Goal: Task Accomplishment & Management: Complete application form

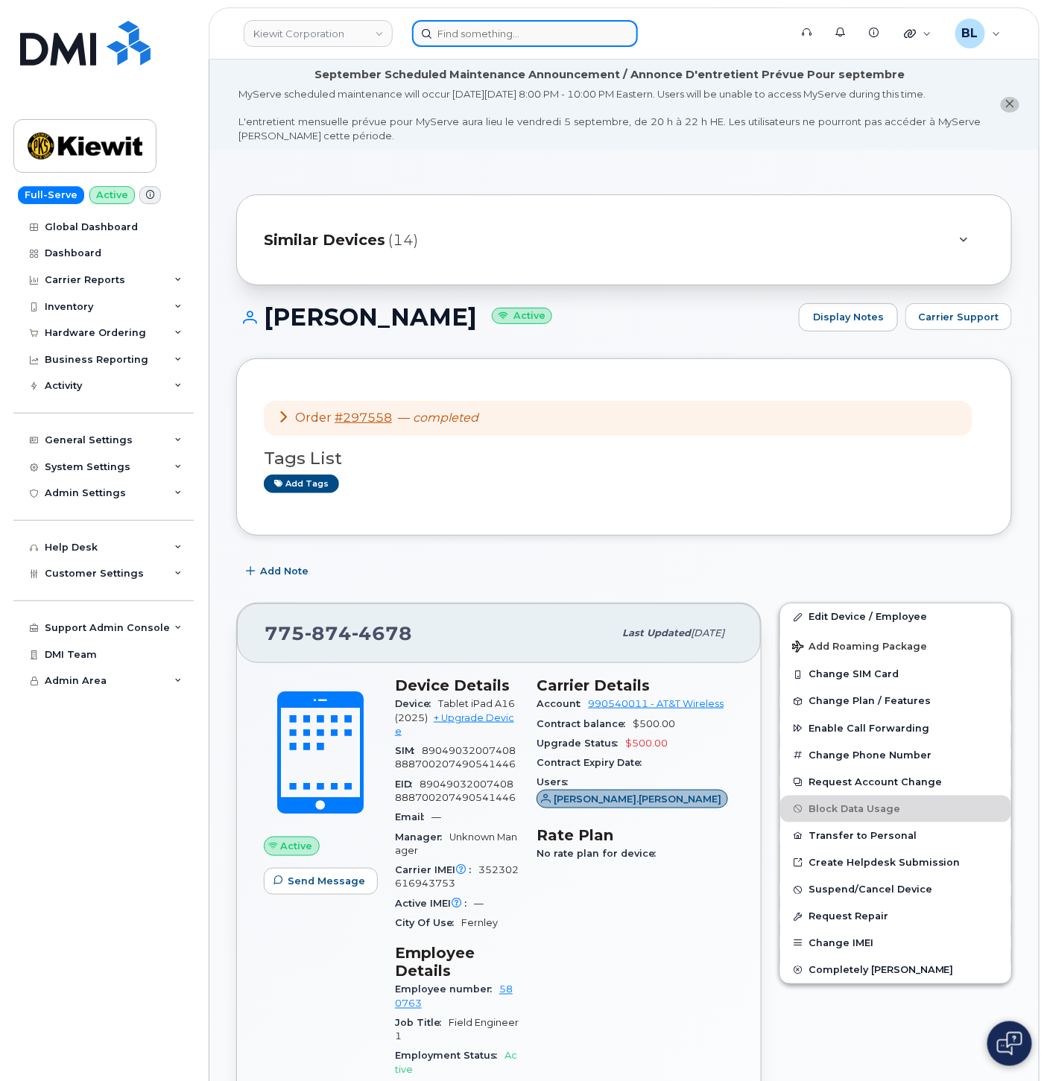
click at [477, 28] on input at bounding box center [525, 33] width 226 height 27
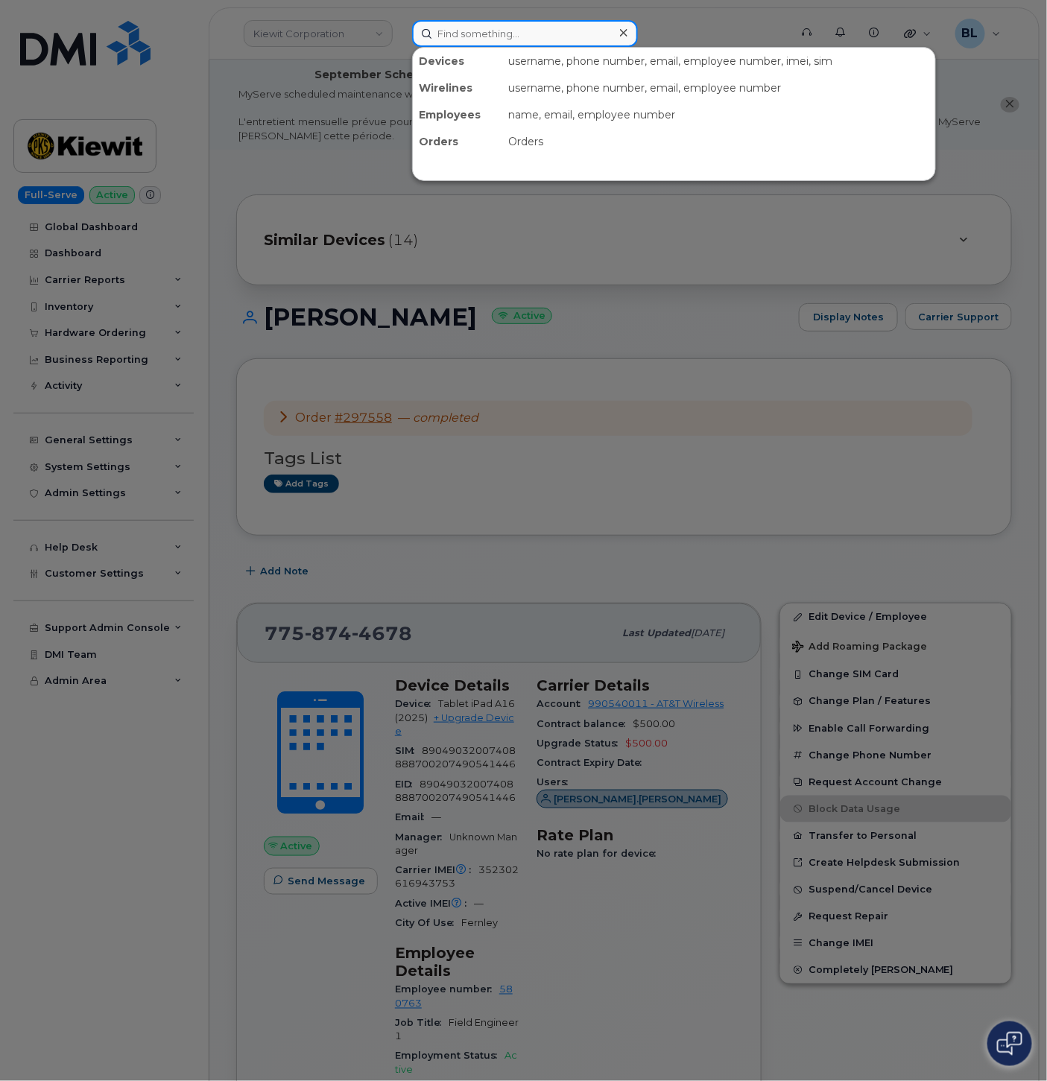
paste input "2405242272"
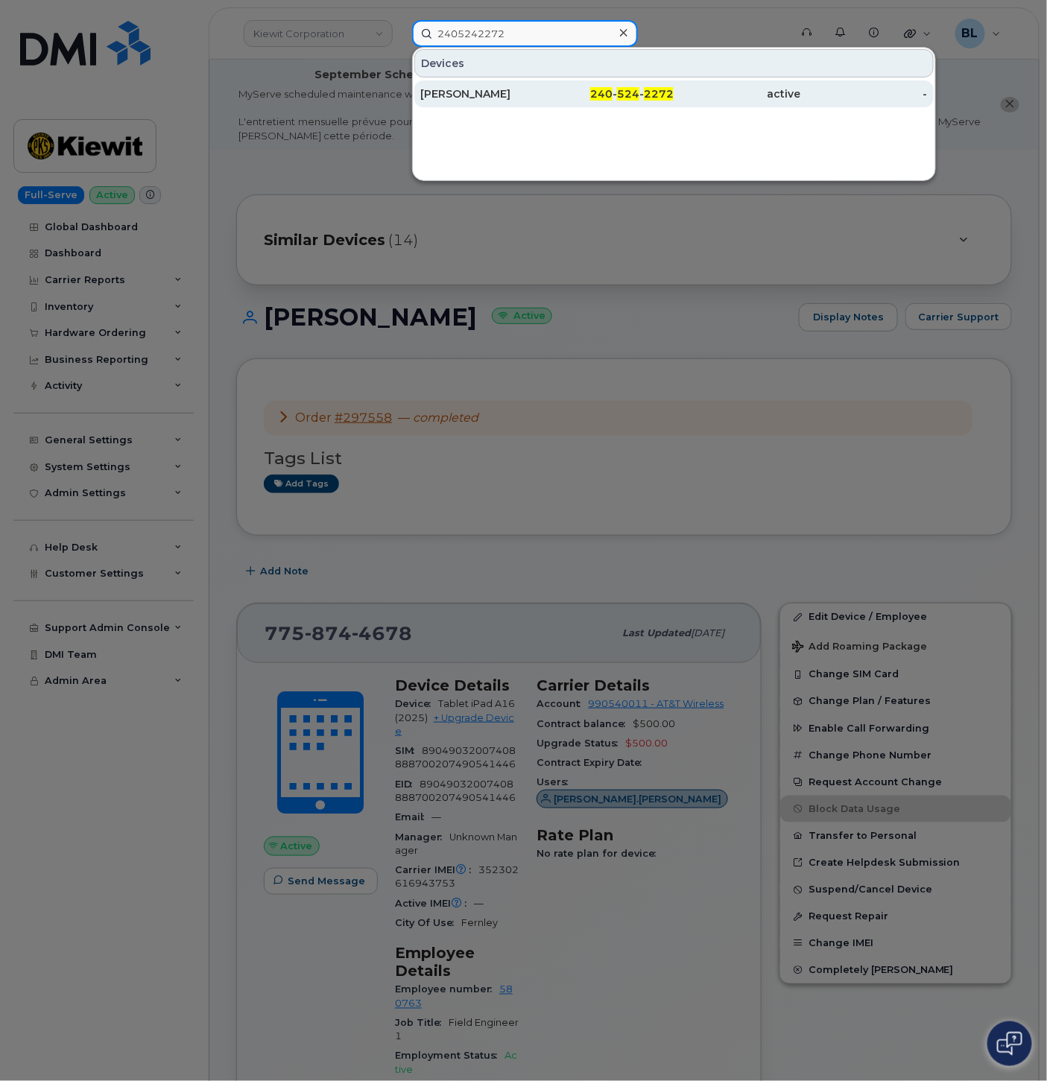
type input "2405242272"
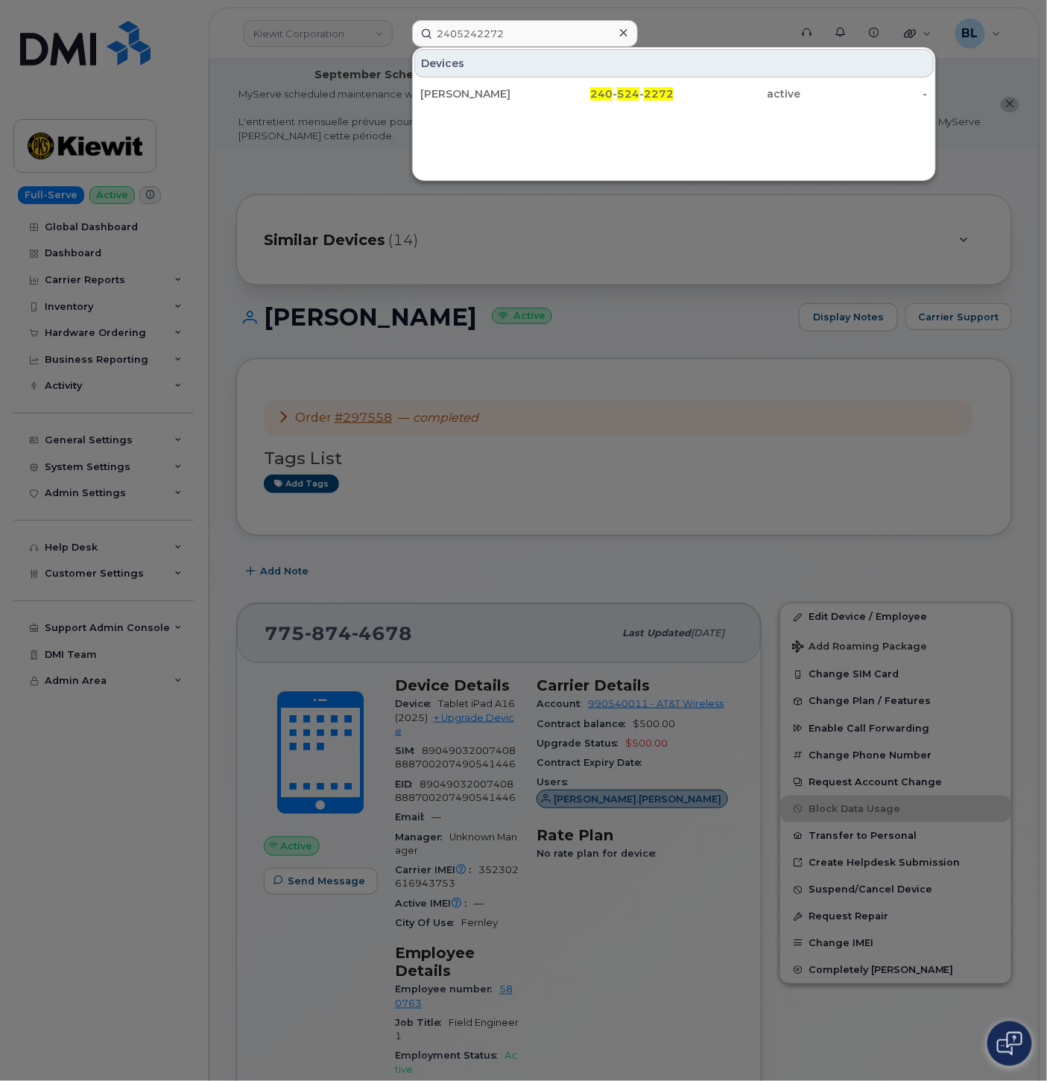
click at [605, 414] on div at bounding box center [523, 540] width 1047 height 1081
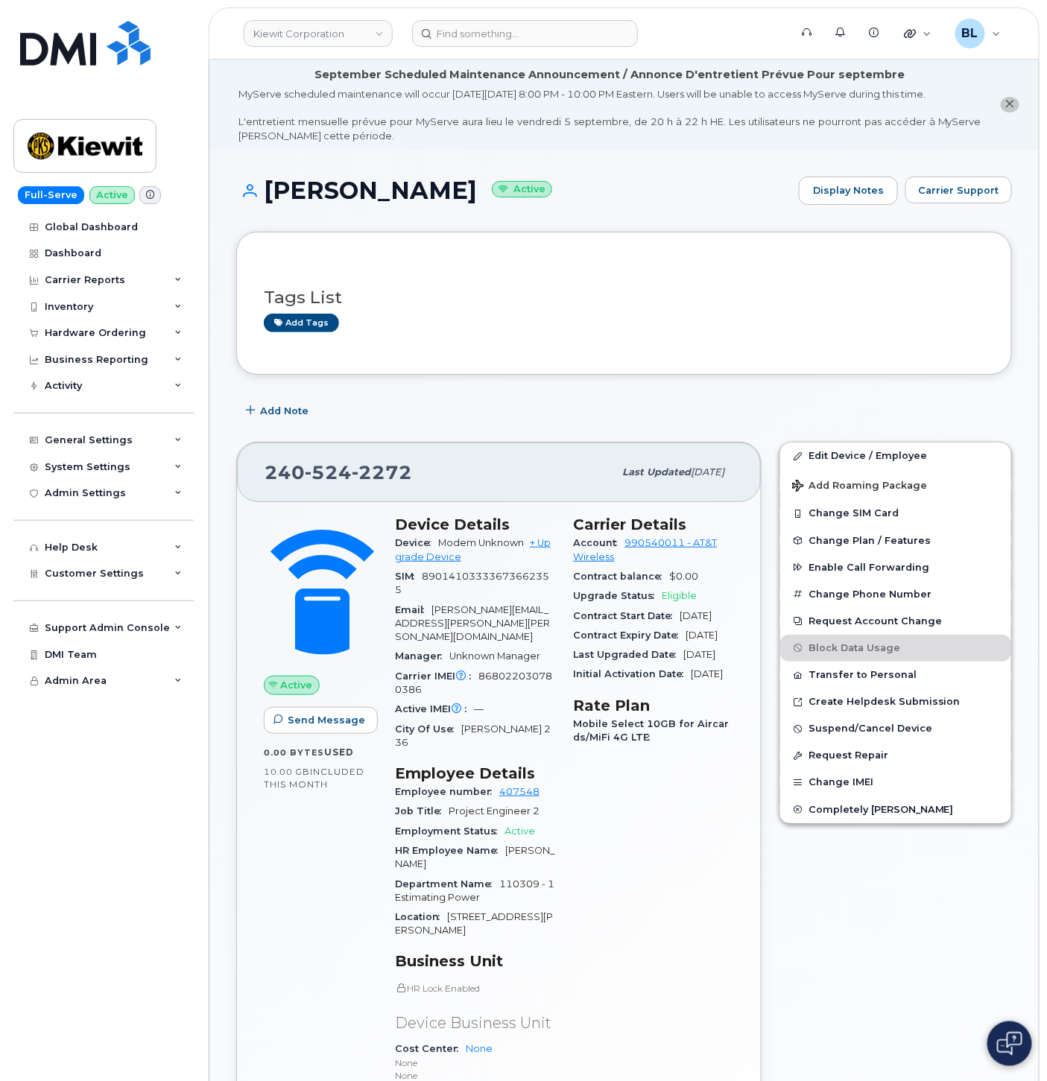
click at [604, 373] on div "Tags List Add tags" at bounding box center [624, 303] width 776 height 143
click at [542, 355] on div "Tags List Add tags" at bounding box center [624, 303] width 776 height 143
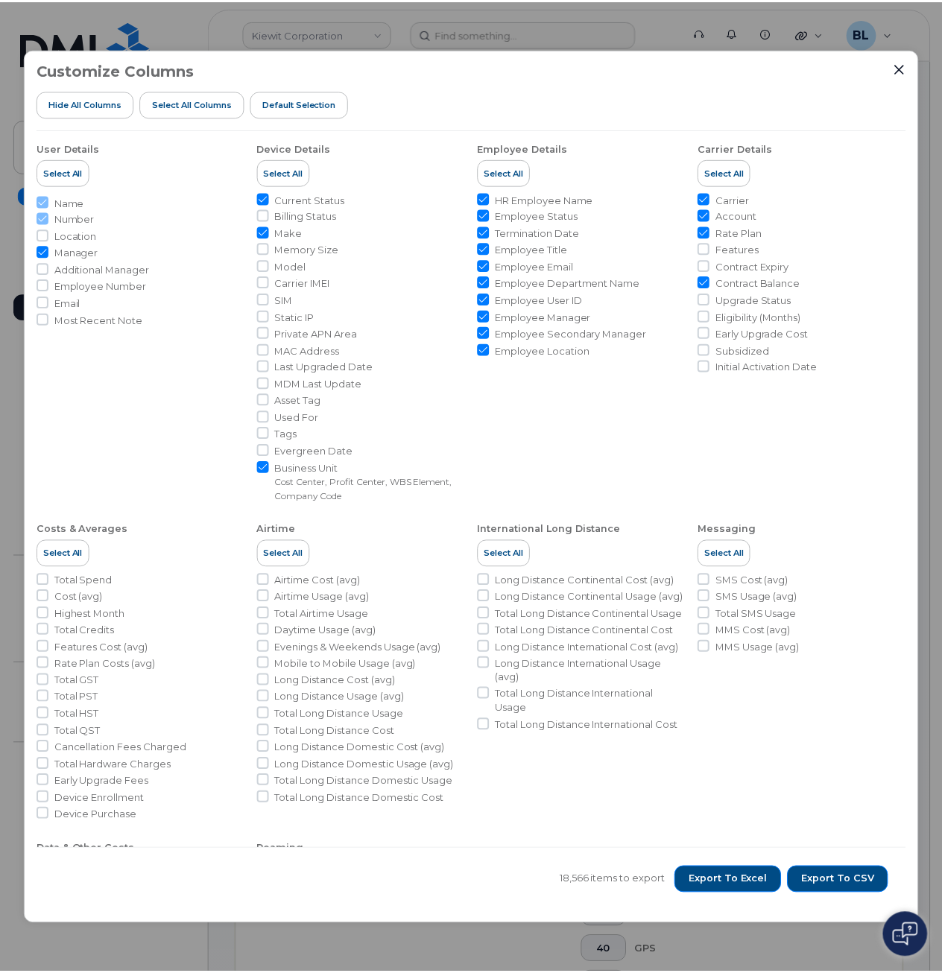
scroll to position [691, 0]
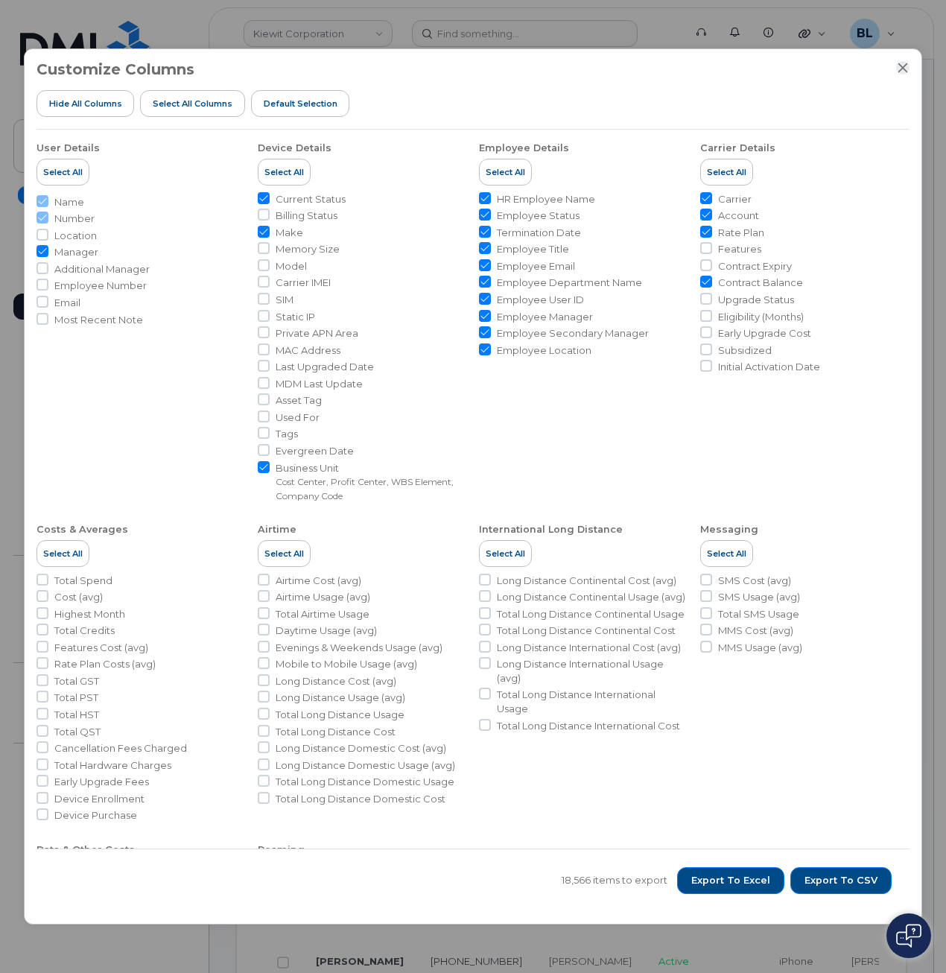
click at [905, 61] on button "Close" at bounding box center [902, 67] width 13 height 13
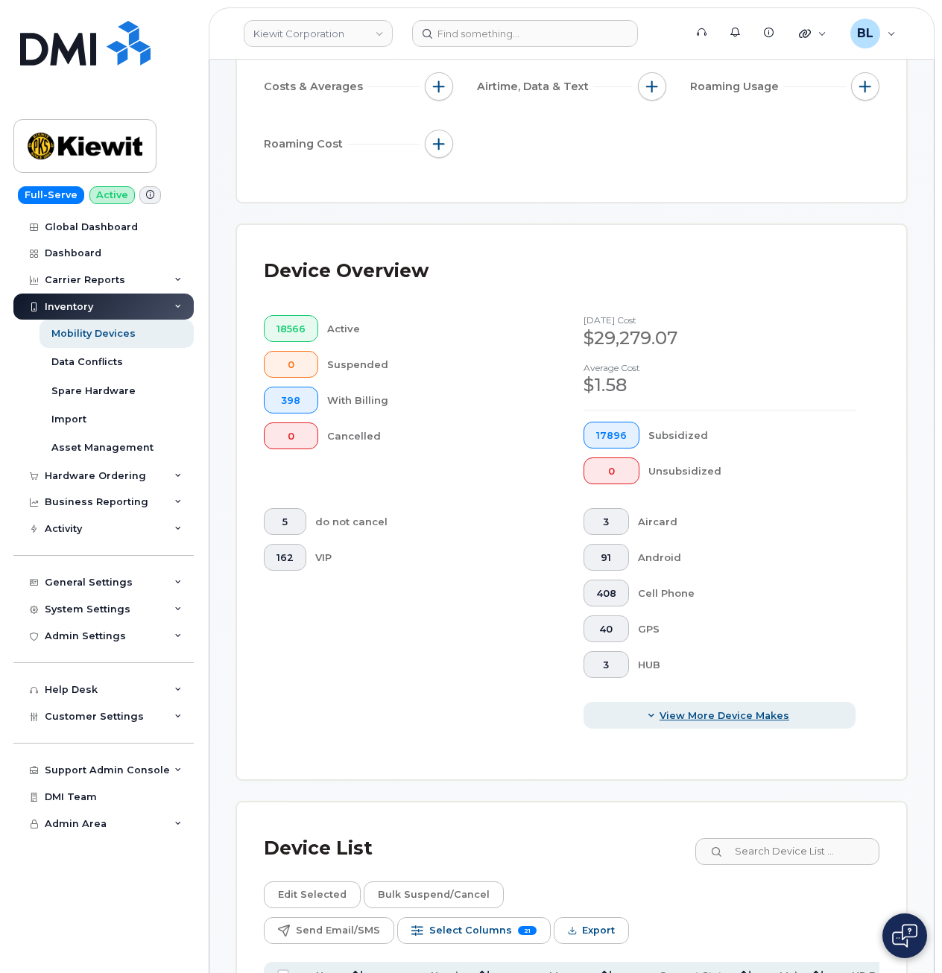
scroll to position [0, 0]
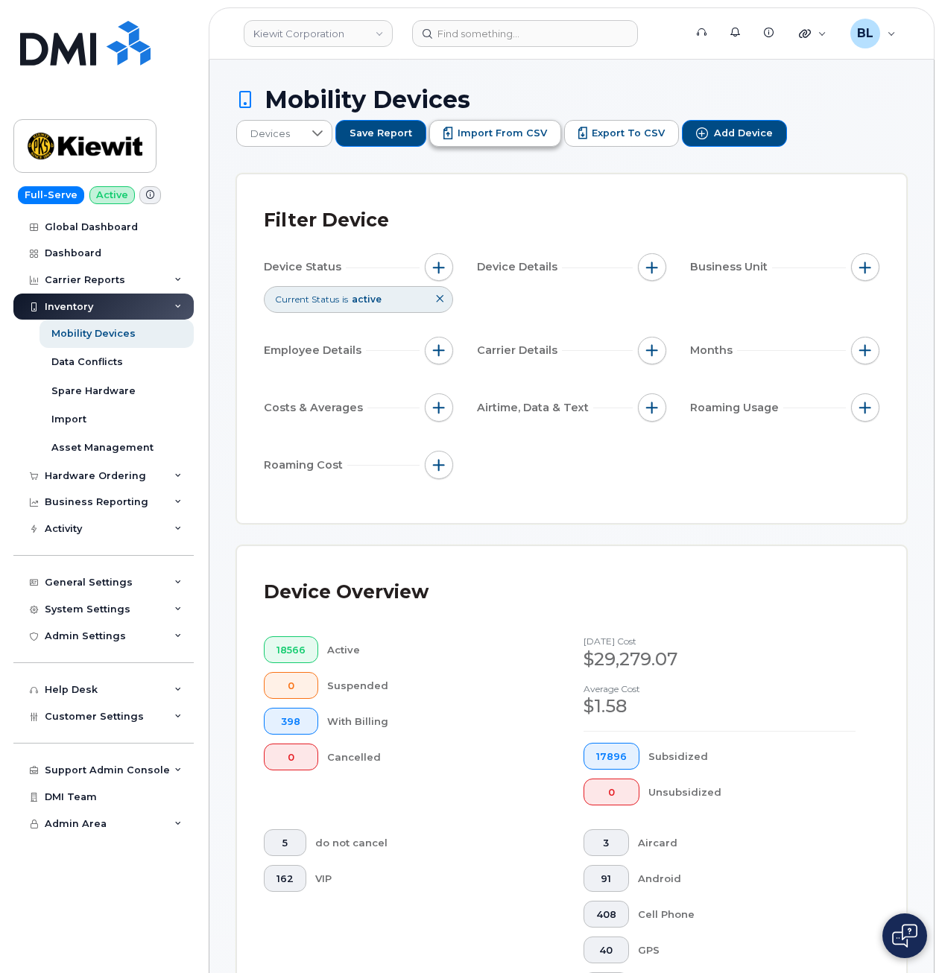
click at [496, 124] on button "Import from CSV" at bounding box center [495, 133] width 132 height 27
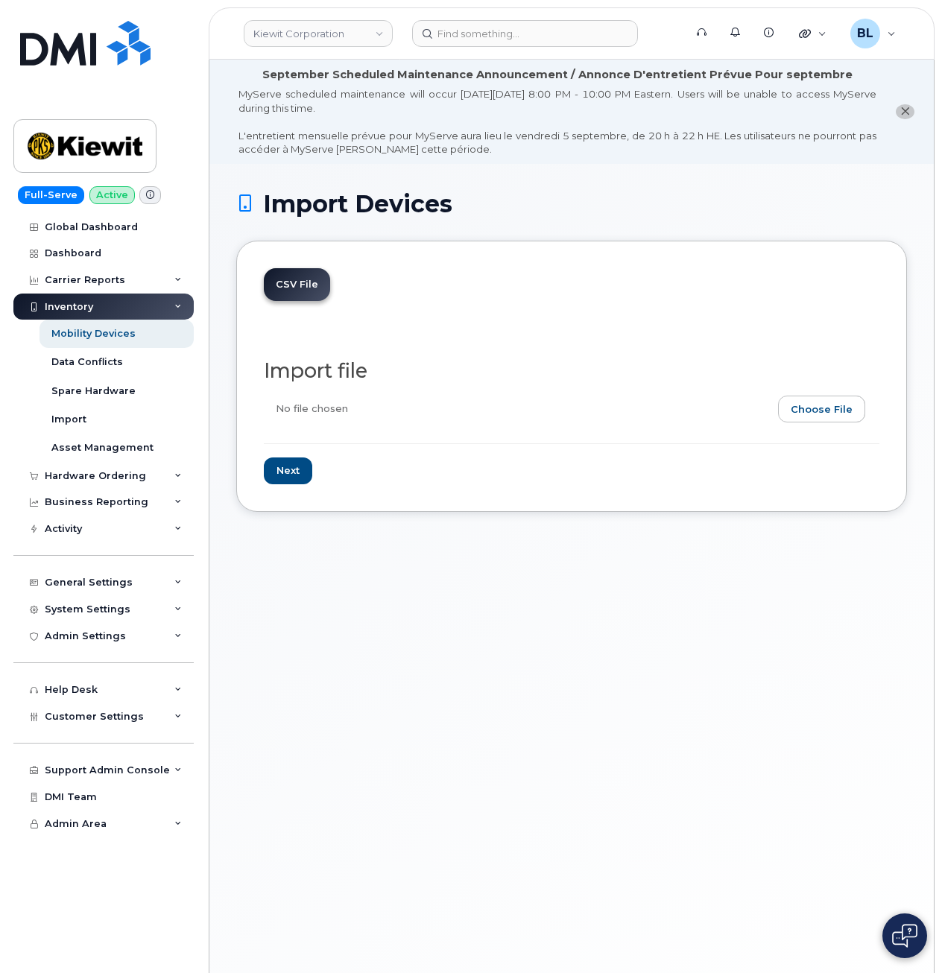
click at [799, 408] on input "file" at bounding box center [566, 413] width 604 height 34
type input "C:\fakepath\Kiewit Corp - AT&T etf and contract dat update 09.04.2025.csv"
click at [293, 478] on input "Next" at bounding box center [288, 472] width 48 height 28
type input "Loading..."
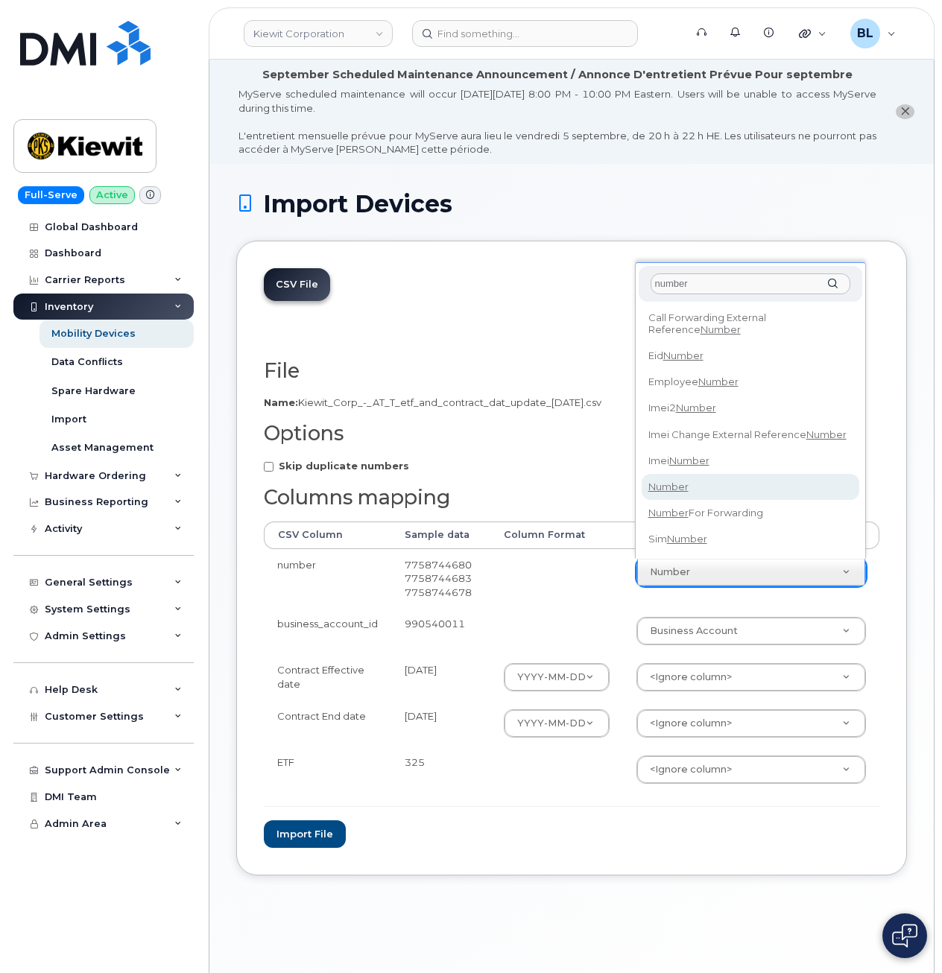
type input "number"
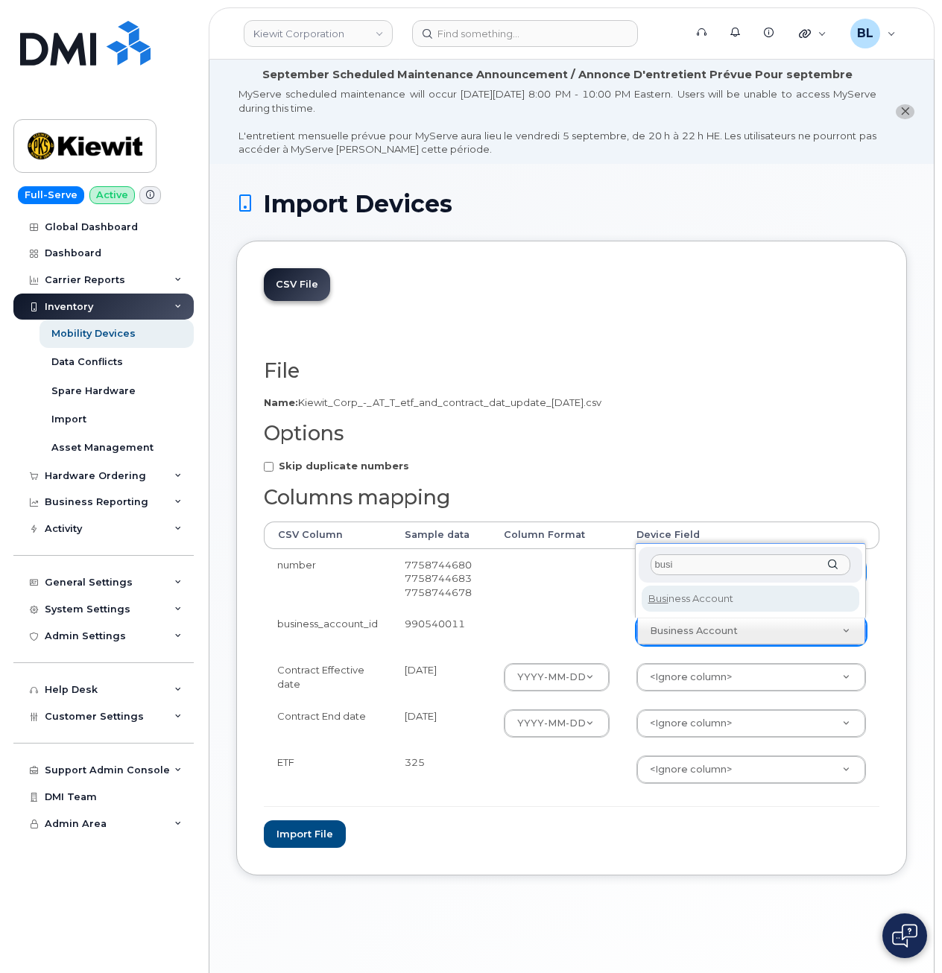
type input "busi"
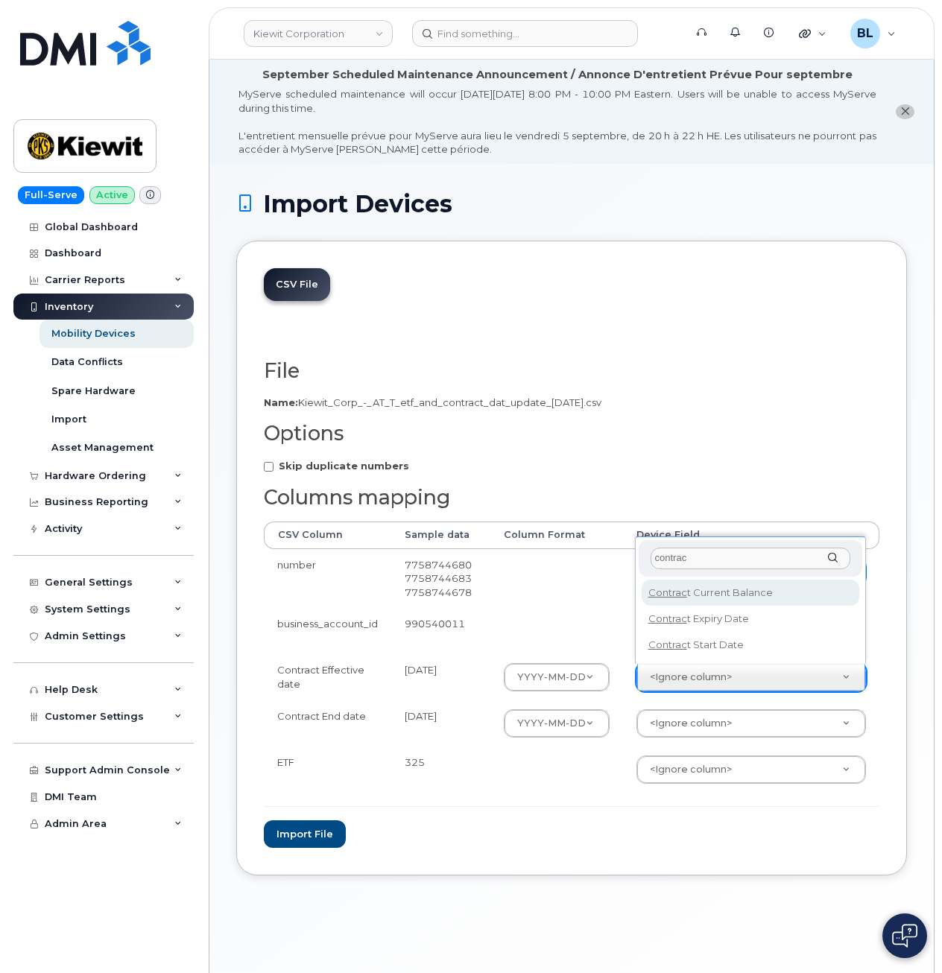
type input "contract"
select select "contract_start_date"
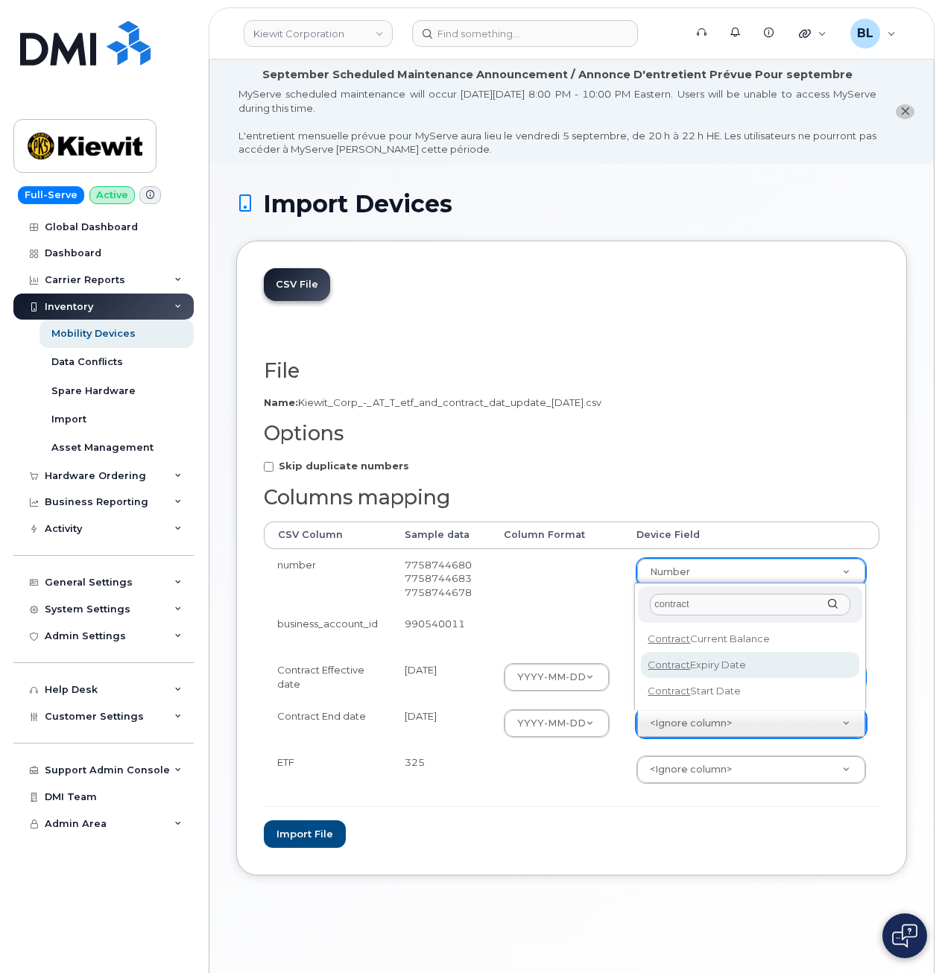
type input "contract"
select select "contract_expiry_date"
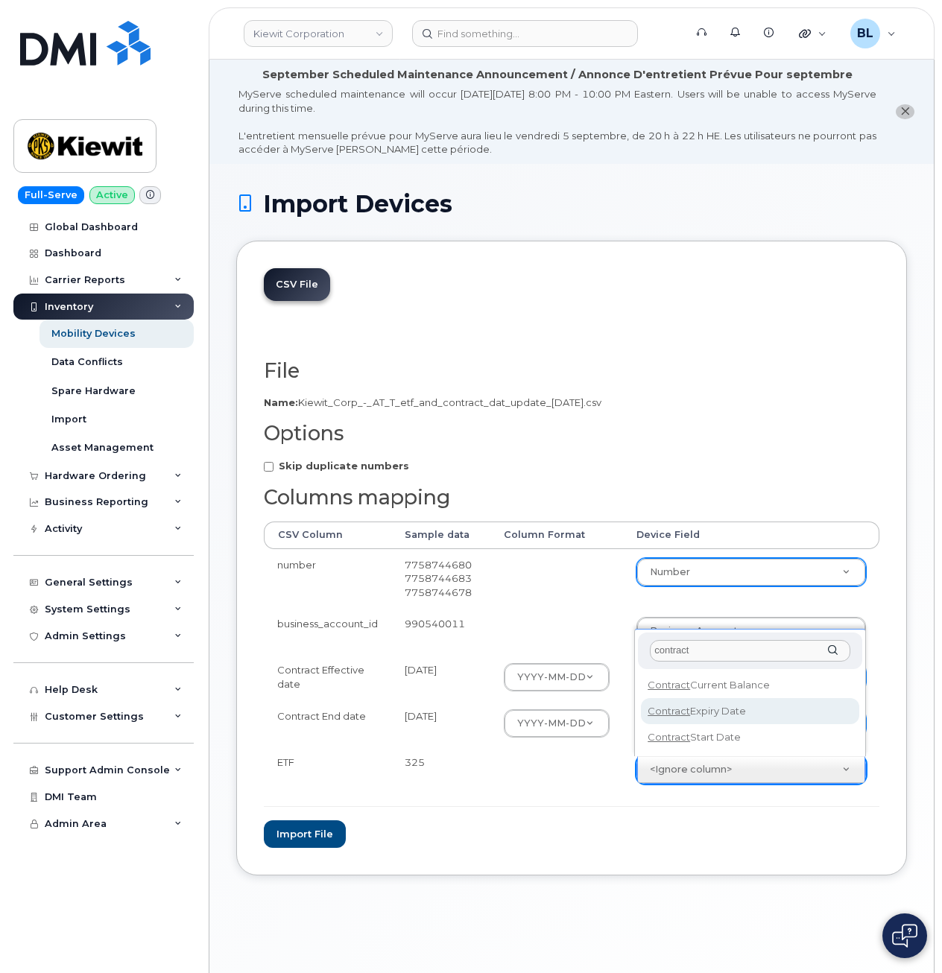
type input "contract"
select select "contract_current_balance"
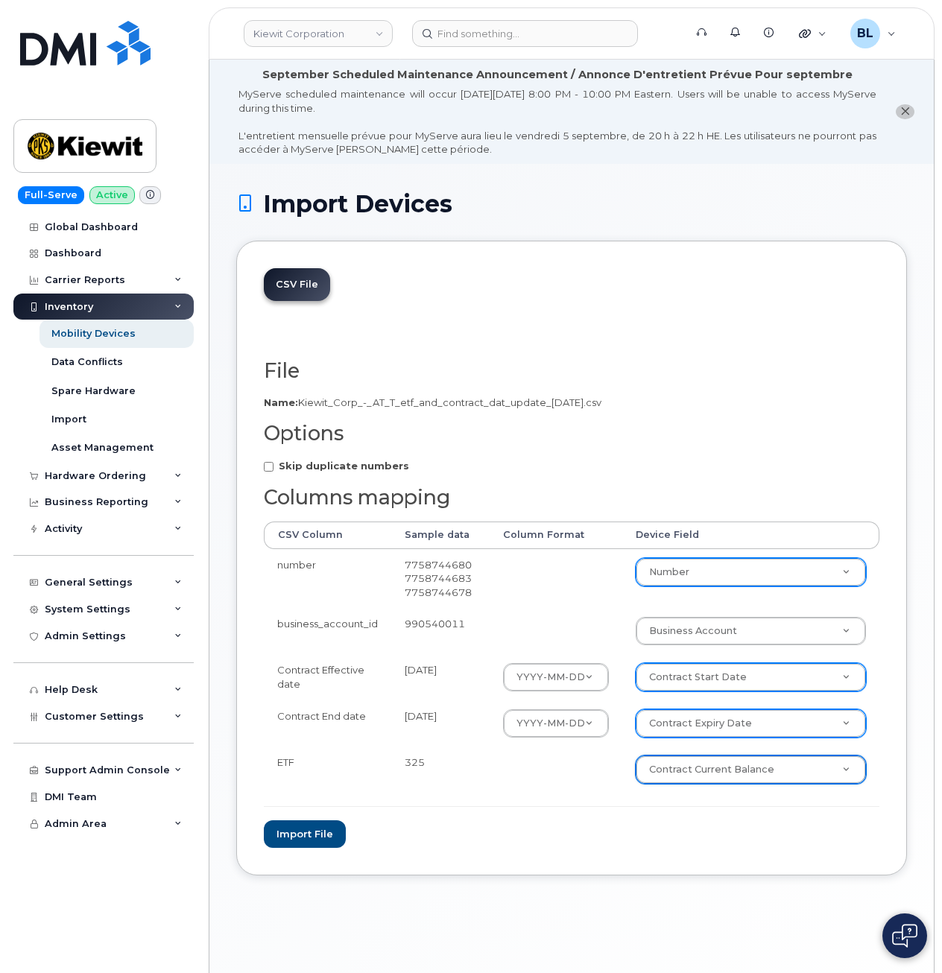
click at [508, 895] on div "Import Devices CSV File File Filename cache Name: Kiewit_Corp_-_AT_T_etf_and_co…" at bounding box center [571, 600] width 724 height 873
click at [316, 826] on button "Import file" at bounding box center [305, 834] width 82 height 28
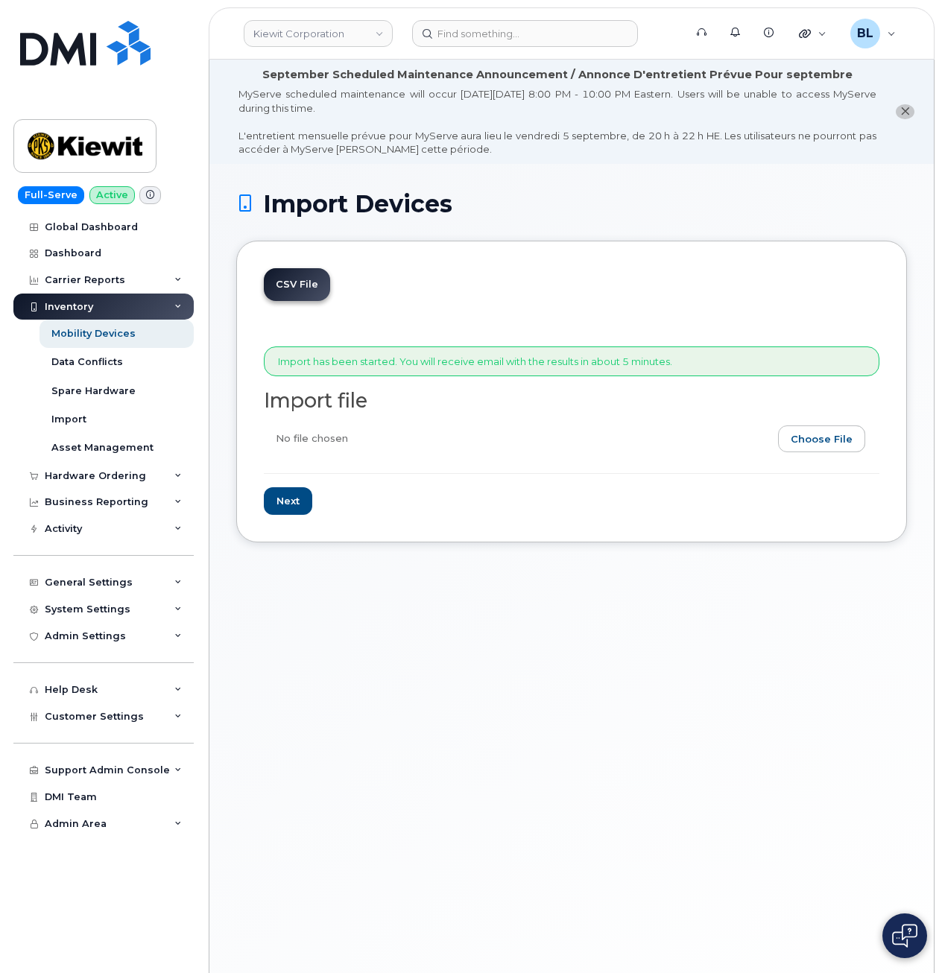
drag, startPoint x: 386, startPoint y: 601, endPoint x: 602, endPoint y: 513, distance: 233.6
click at [386, 601] on div "Import Devices CSV File Import has been started. You will receive email with th…" at bounding box center [571, 600] width 724 height 873
drag, startPoint x: 814, startPoint y: 464, endPoint x: 844, endPoint y: 437, distance: 41.2
click at [814, 464] on form "Import has been started. You will receive email with the results in about 5 min…" at bounding box center [572, 431] width 616 height 168
click at [844, 433] on input "file" at bounding box center [566, 442] width 604 height 34
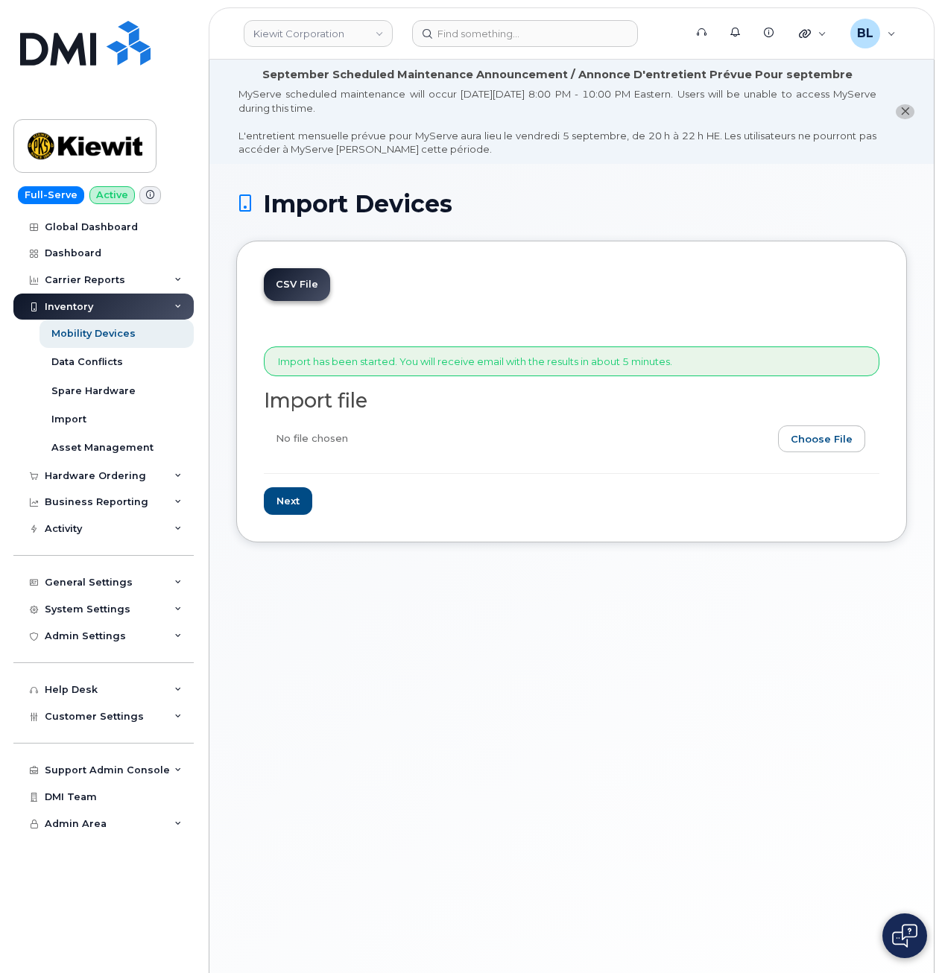
type input "C:\fakepath\Kiewit Corp - AT&T etf and contract dat update 09.04.2025.csv"
click at [294, 494] on input "Next" at bounding box center [288, 501] width 48 height 28
type input "Loading..."
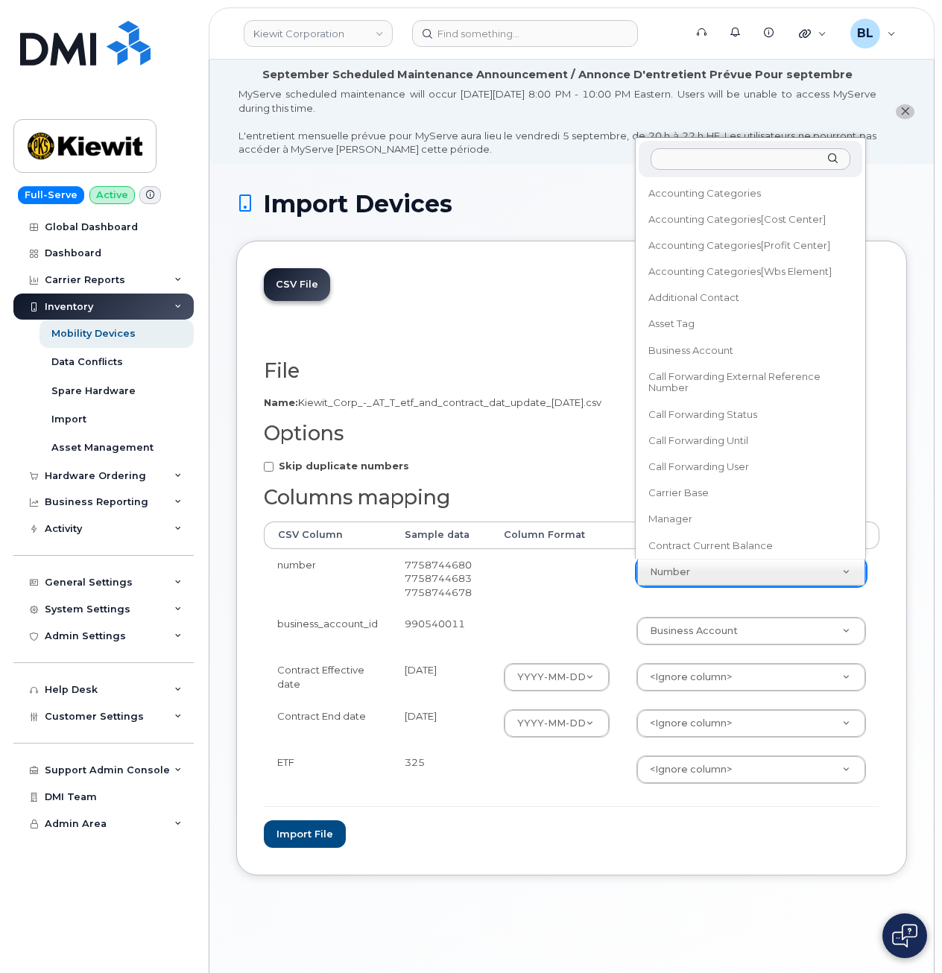
scroll to position [639, 0]
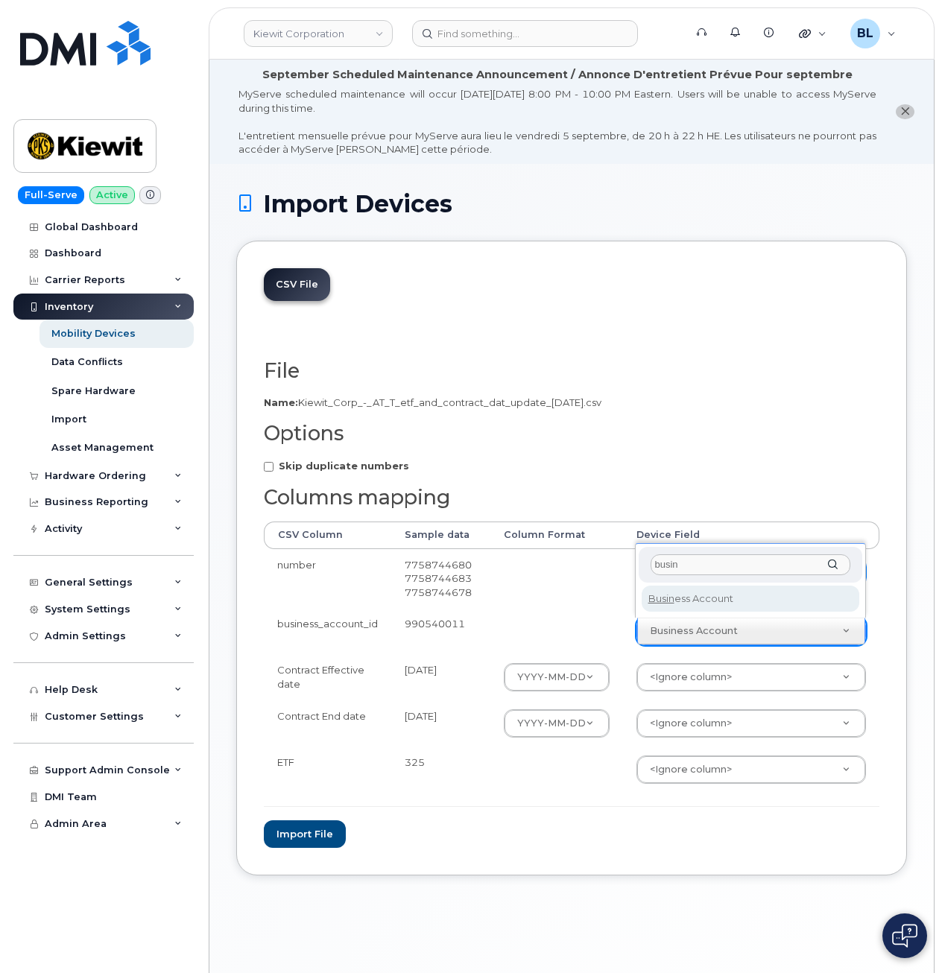
type input "busin"
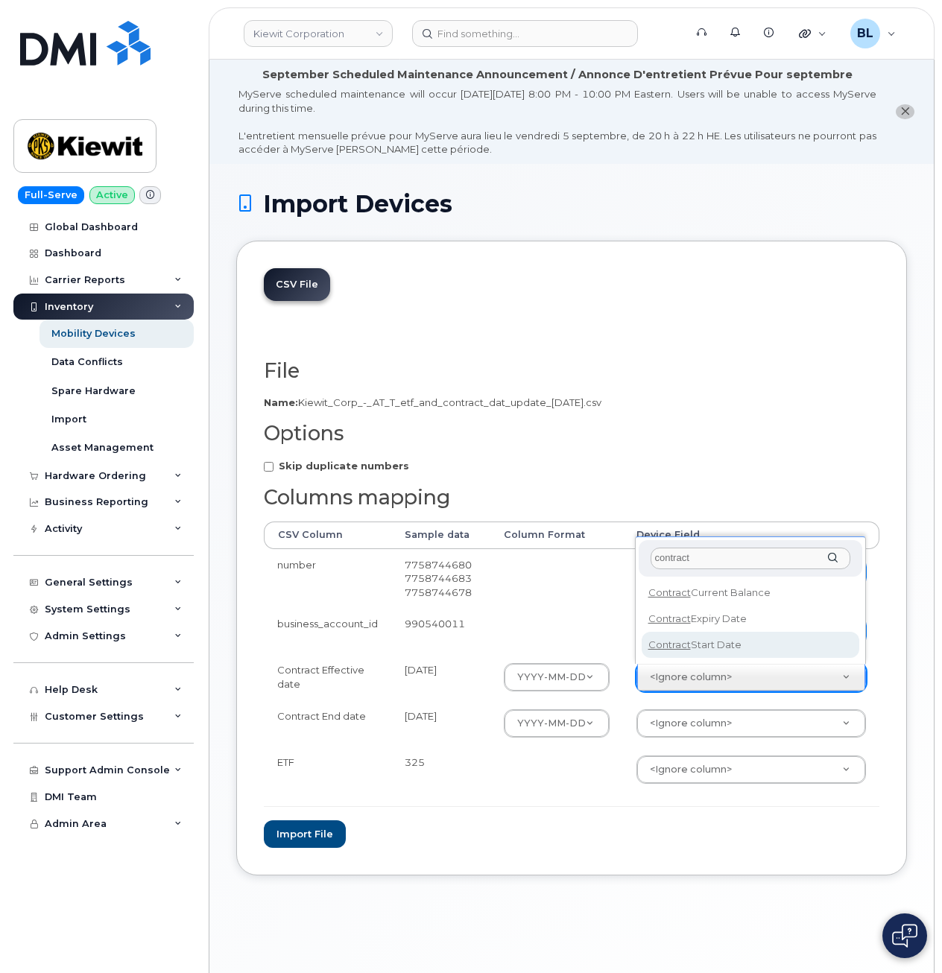
type input "contract"
select select "contract_start_date"
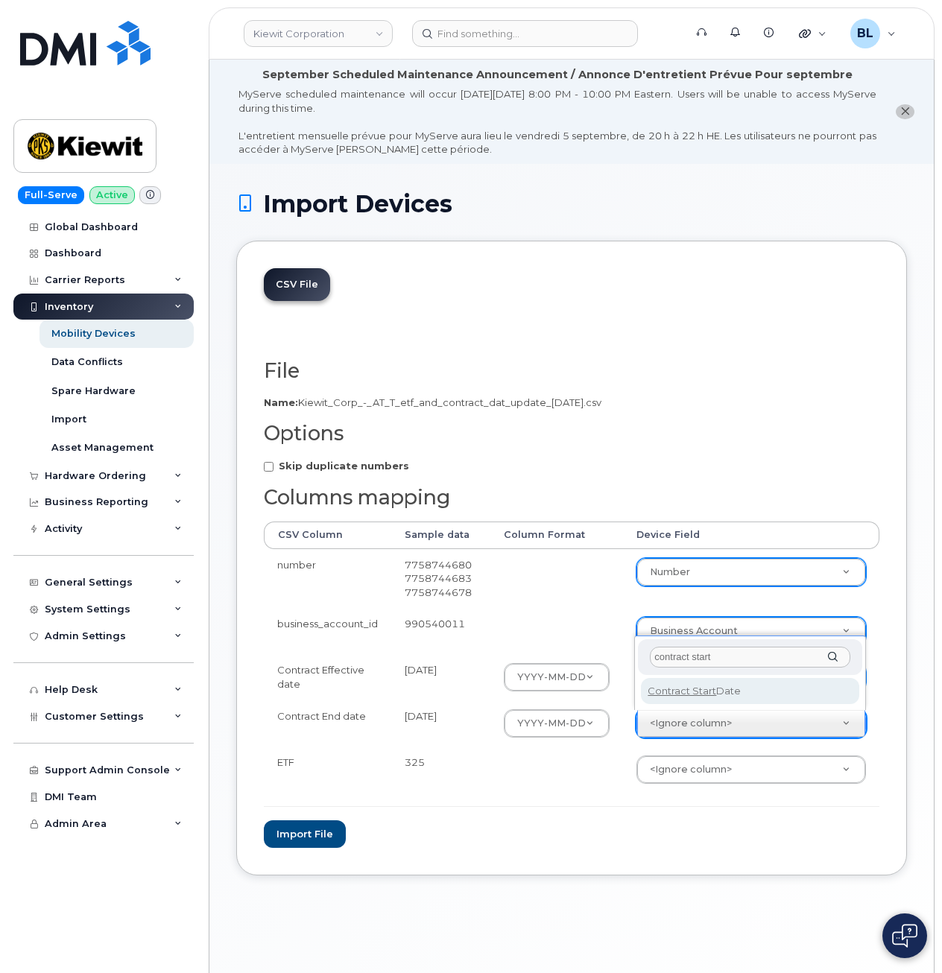
type input "contract start"
select select "contract_start_date"
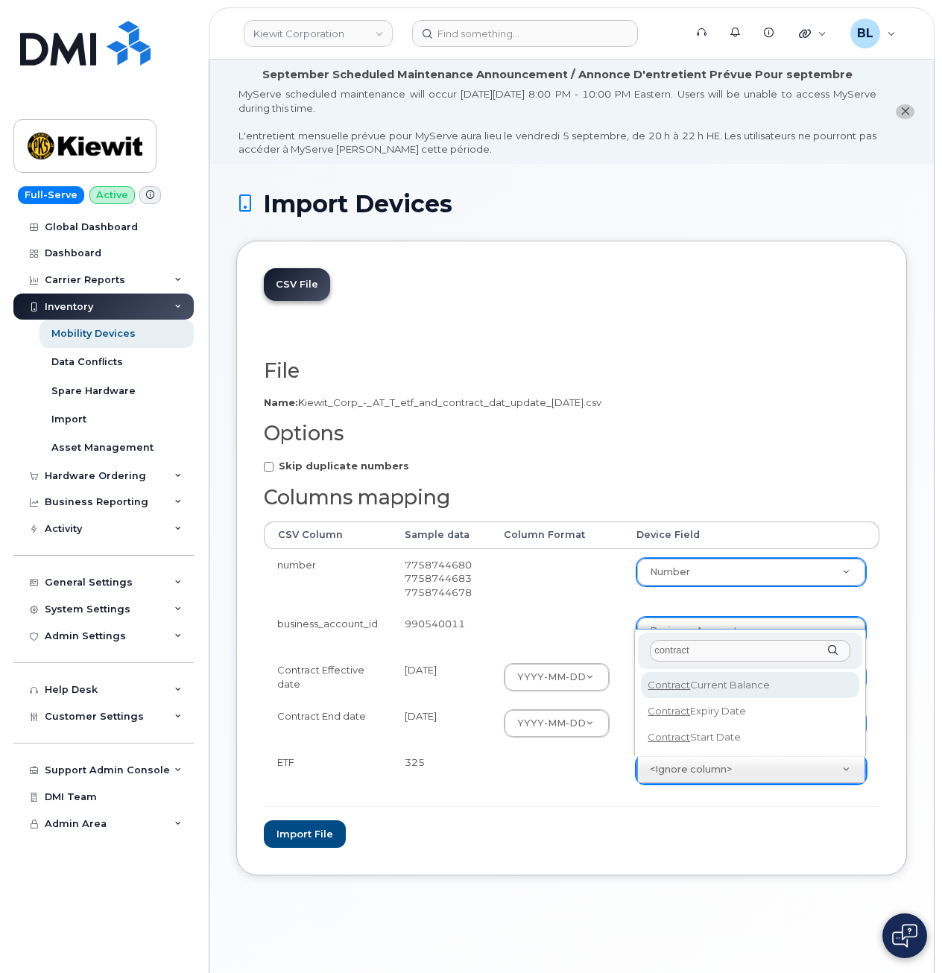
type input "contract"
select select "contract_current_balance"
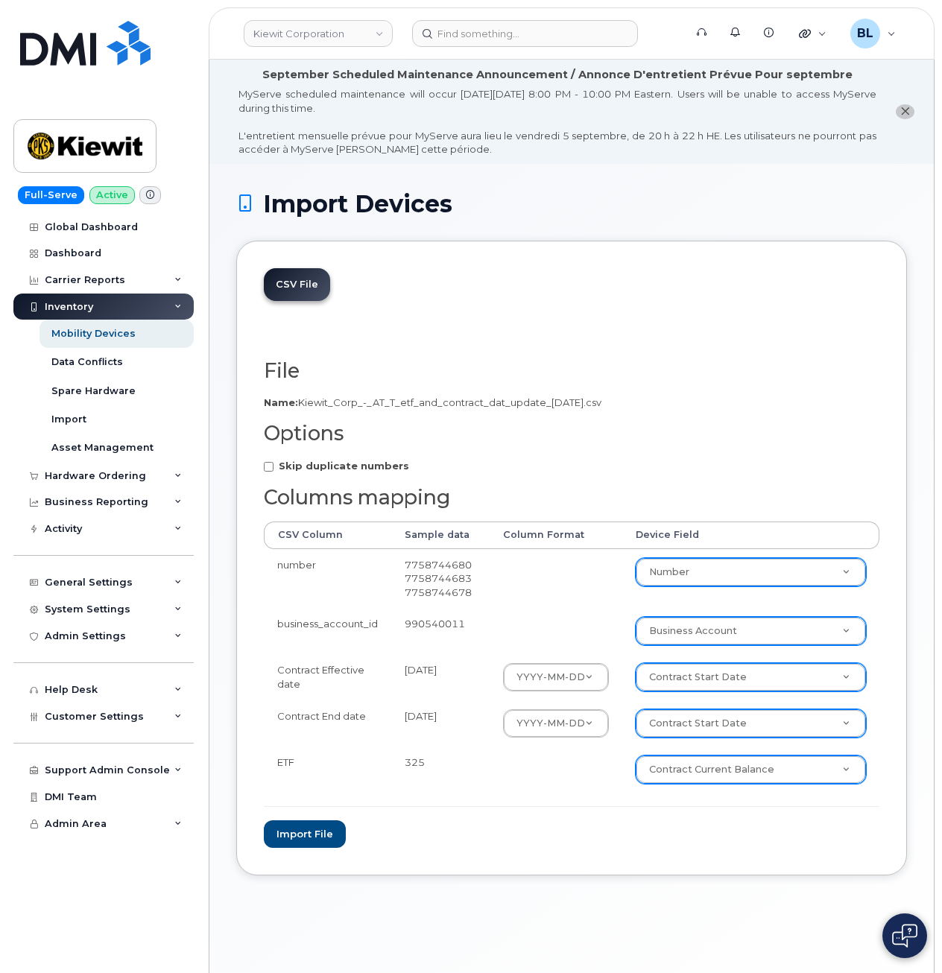
click at [639, 863] on div "CSV File File Filename cache Name: Kiewit_Corp_-_AT_T_etf_and_contract_dat_upda…" at bounding box center [571, 558] width 671 height 635
click at [332, 844] on button "Import file" at bounding box center [305, 834] width 82 height 28
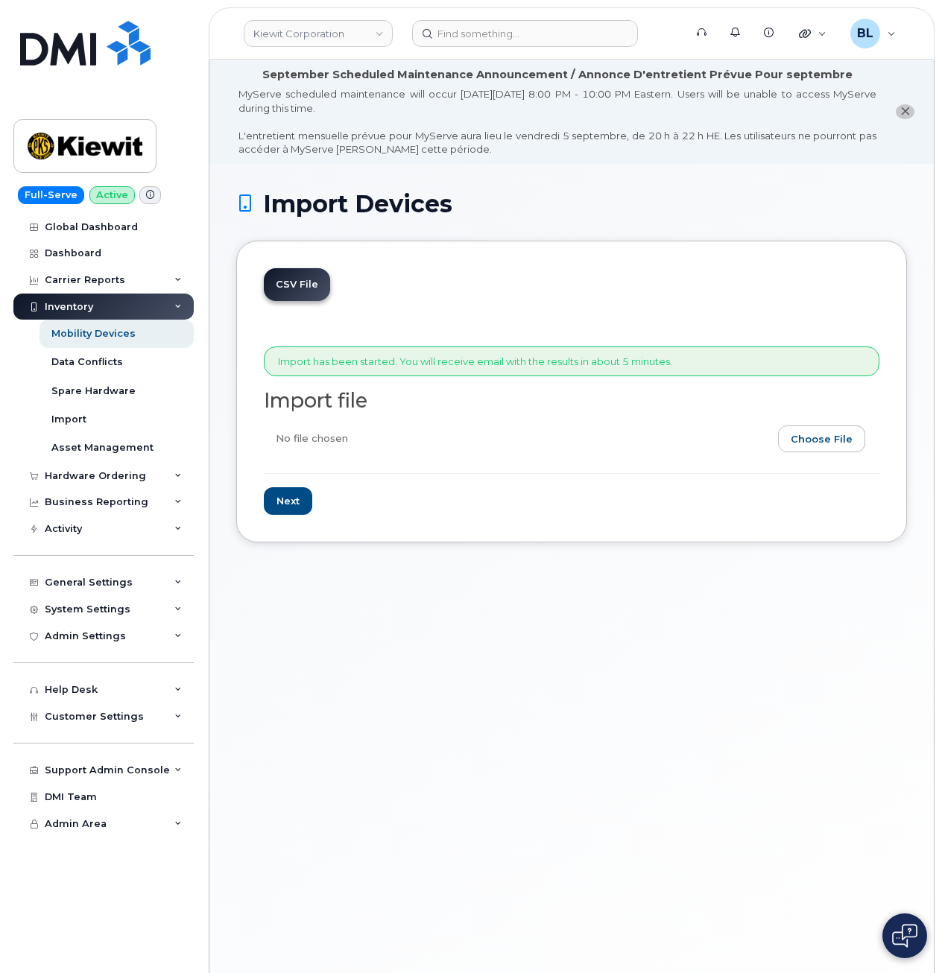
click at [833, 428] on input "file" at bounding box center [566, 442] width 604 height 34
click at [473, 31] on input at bounding box center [525, 33] width 226 height 27
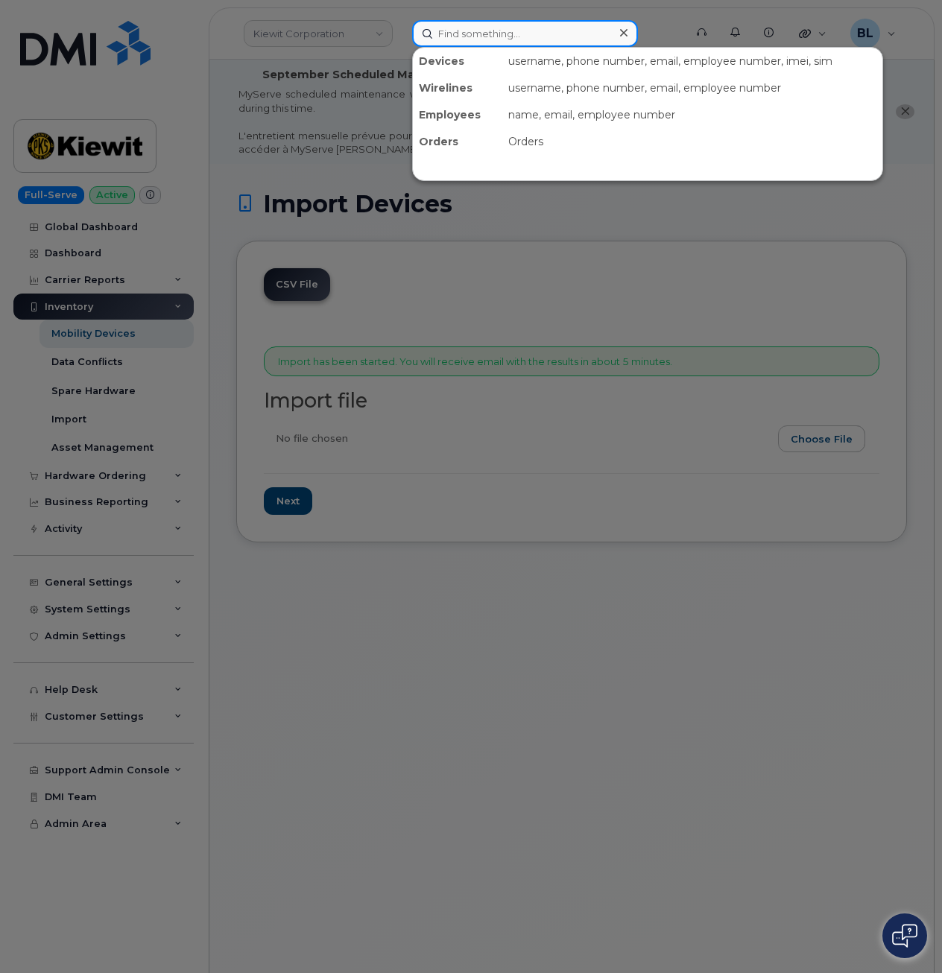
paste input "5513298702"
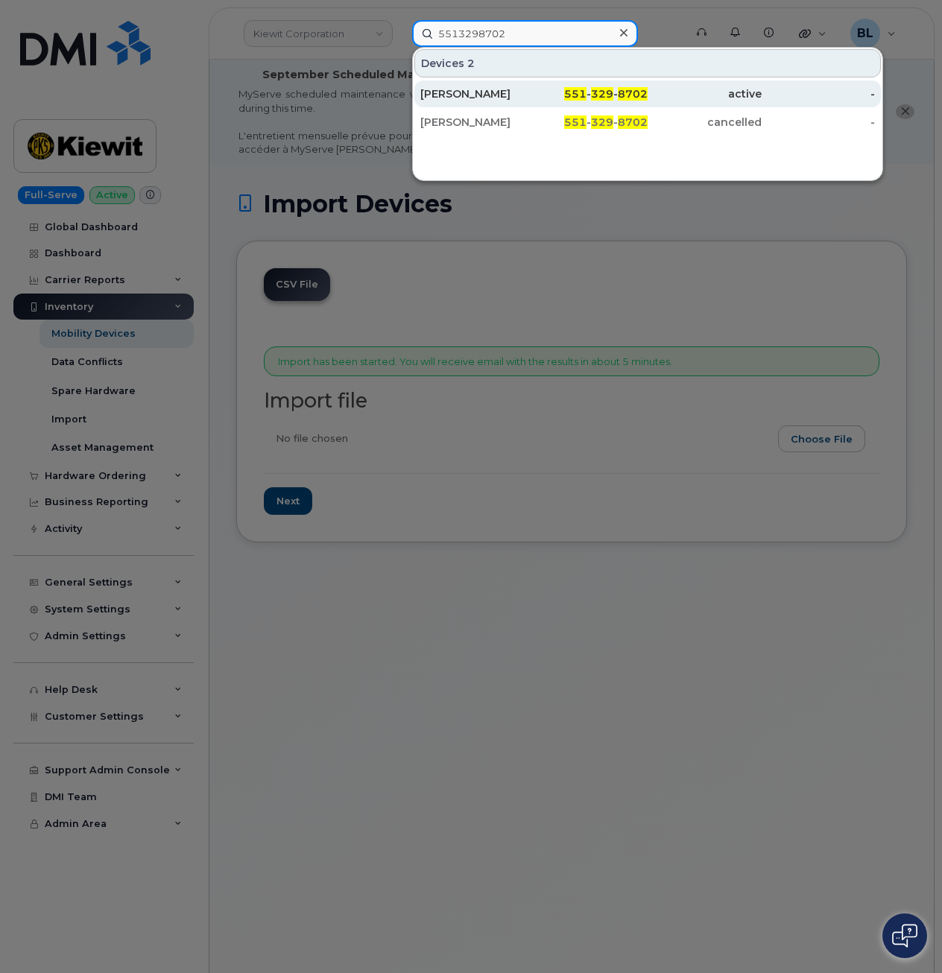
type input "5513298702"
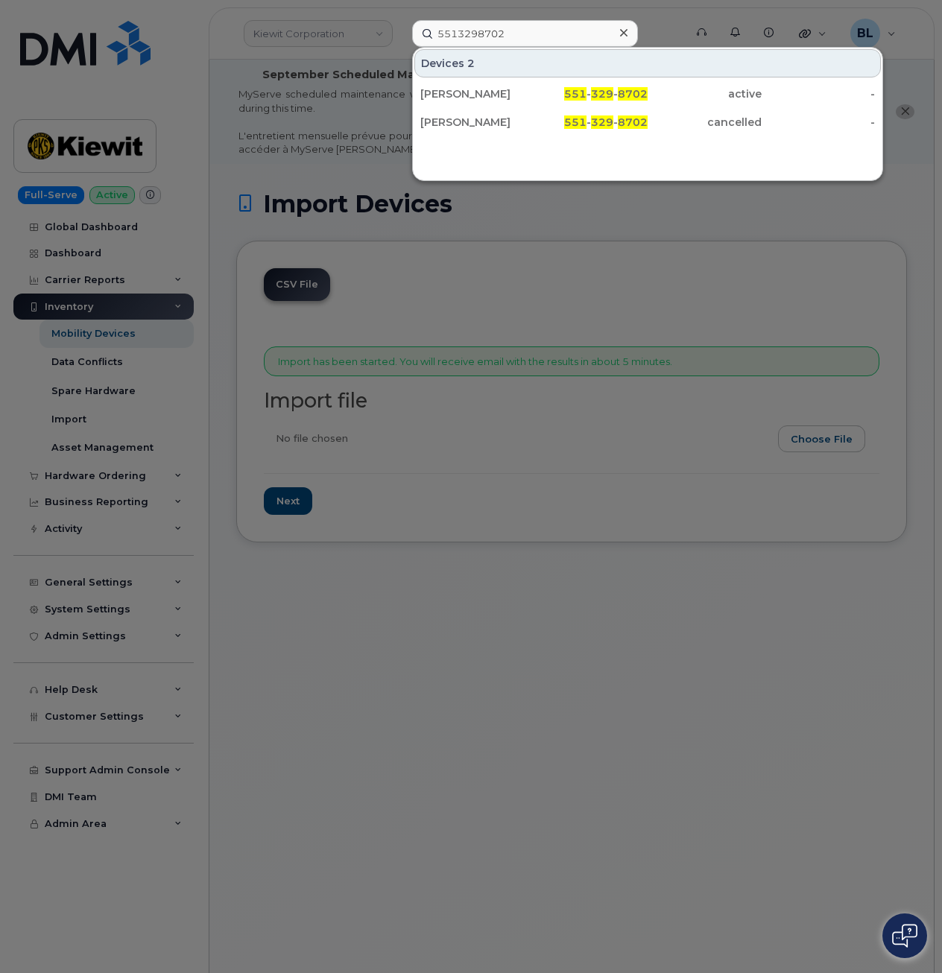
click at [679, 440] on div at bounding box center [471, 486] width 942 height 973
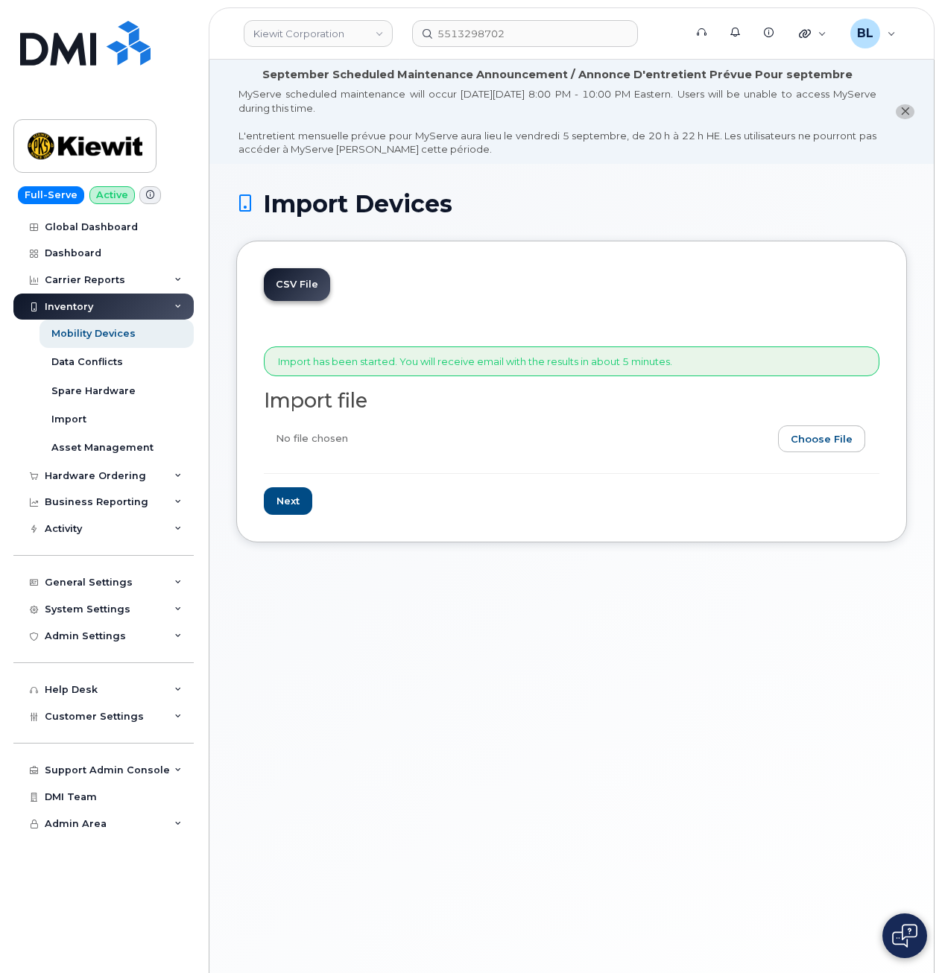
click at [850, 452] on input "file" at bounding box center [566, 442] width 604 height 34
type input "C:\fakepath\Kiewit Corp - AT&T etf and contract dat update 09.04.2025.csv"
click at [286, 505] on input "Next" at bounding box center [288, 501] width 48 height 28
type input "Loading..."
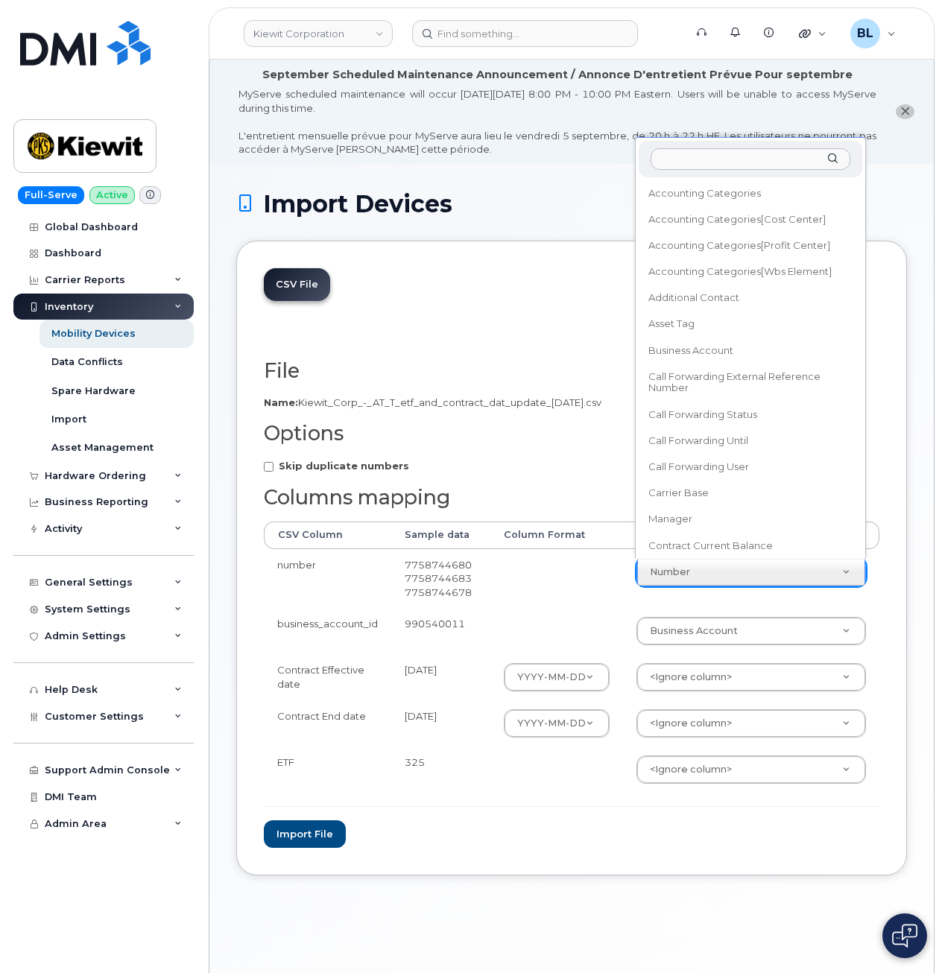
scroll to position [639, 0]
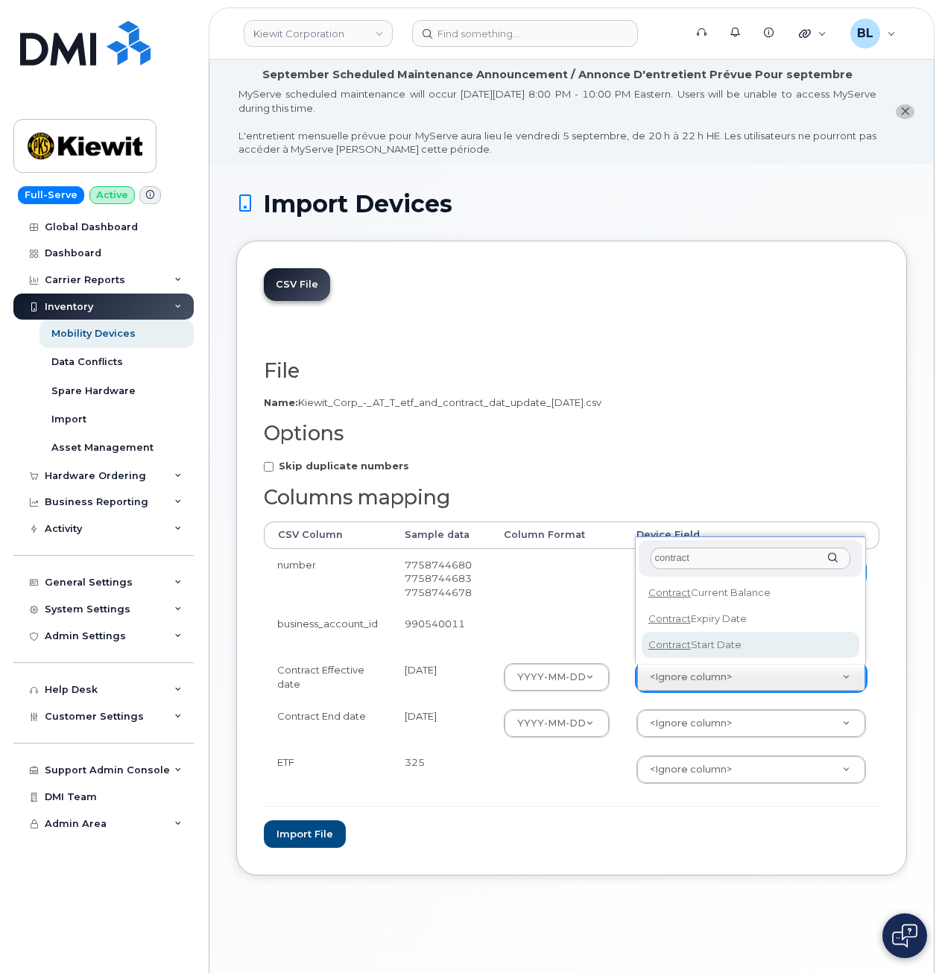
type input "contract"
select select "contract_start_date"
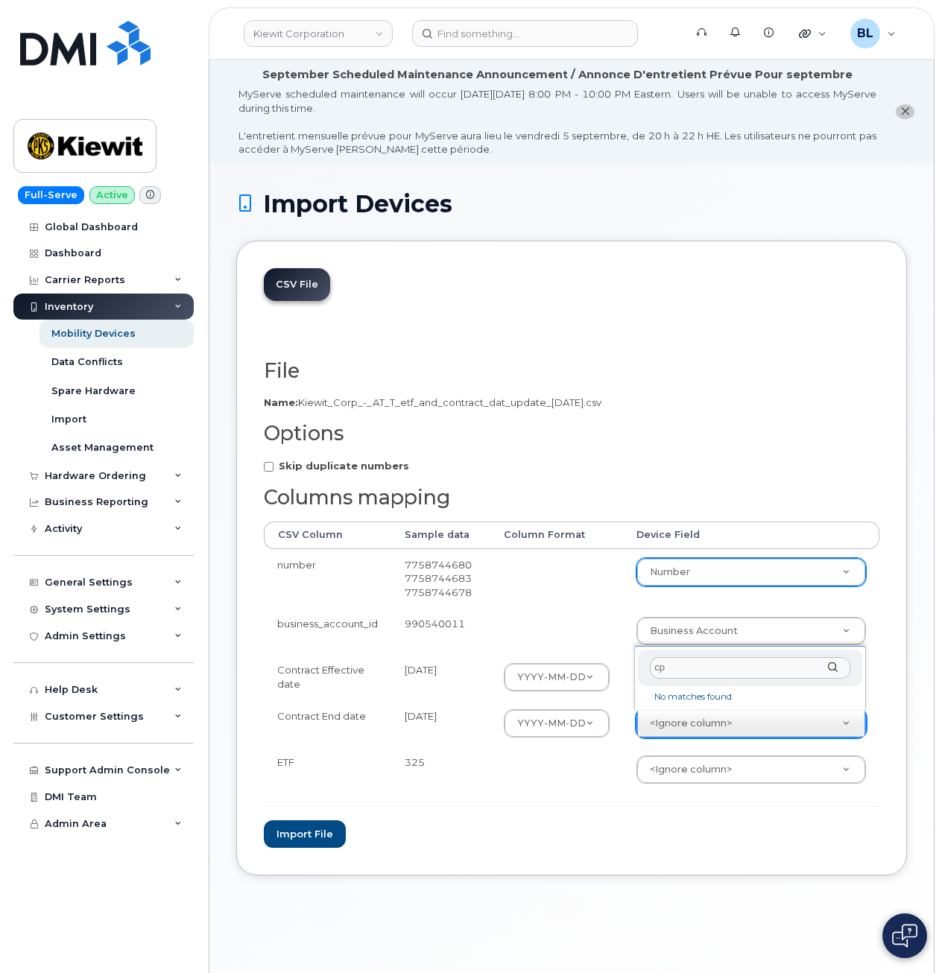
type input "c"
type input "contract"
select select "contract_expiry_date"
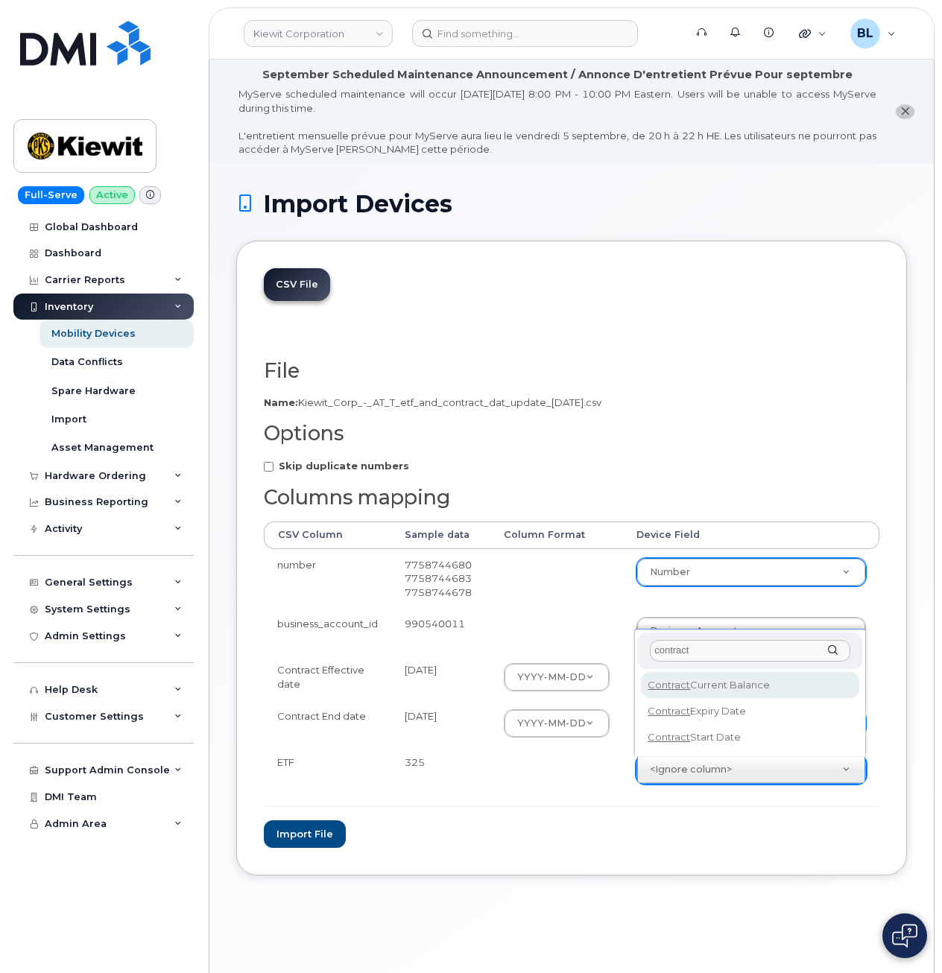
type input "contract"
select select "contract_current_balance"
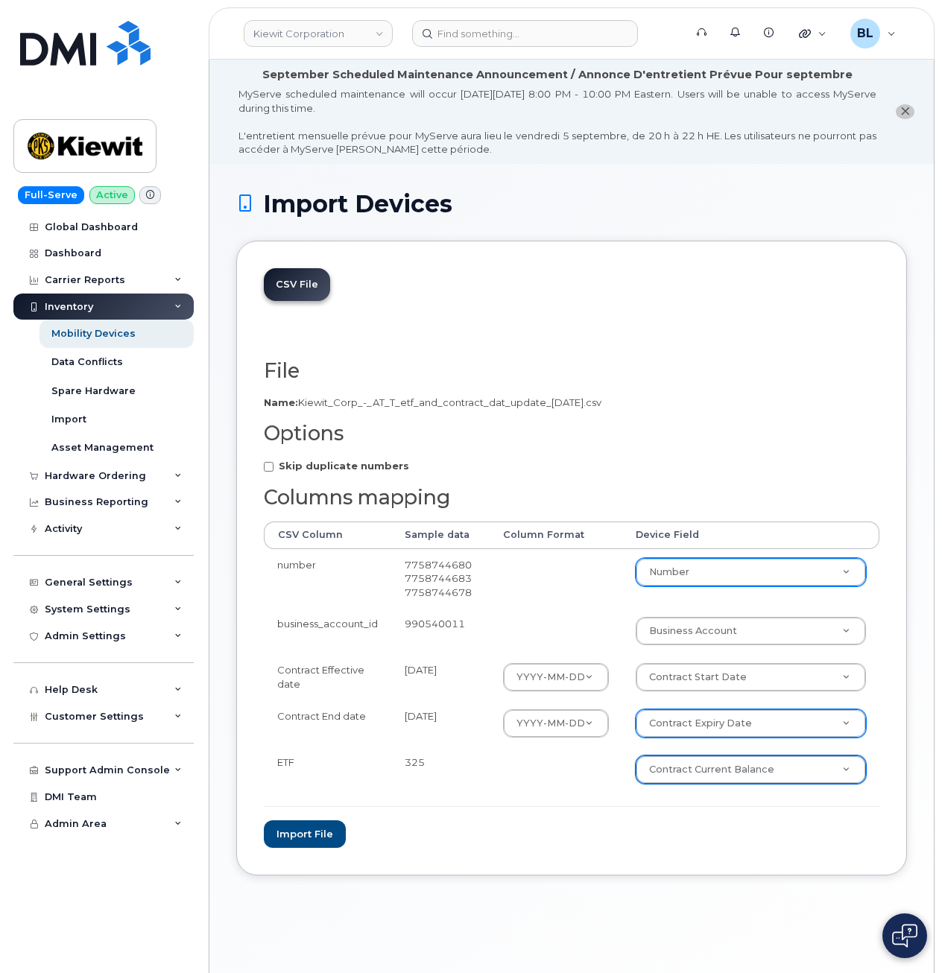
click at [499, 928] on div "Import Devices CSV File File Filename cache Name: Kiewit_Corp_-_AT_T_etf_and_co…" at bounding box center [571, 600] width 724 height 873
click at [314, 829] on button "Import file" at bounding box center [305, 834] width 82 height 28
